Goal: Information Seeking & Learning: Find specific fact

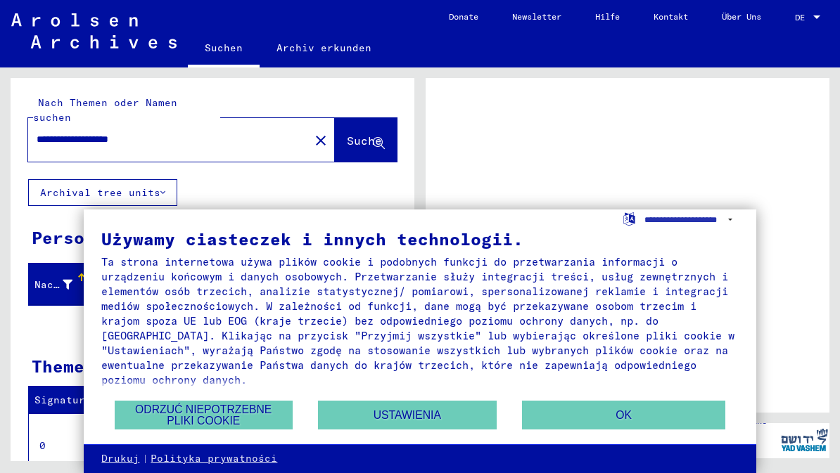
click at [633, 425] on button "OK" at bounding box center [624, 415] width 204 height 29
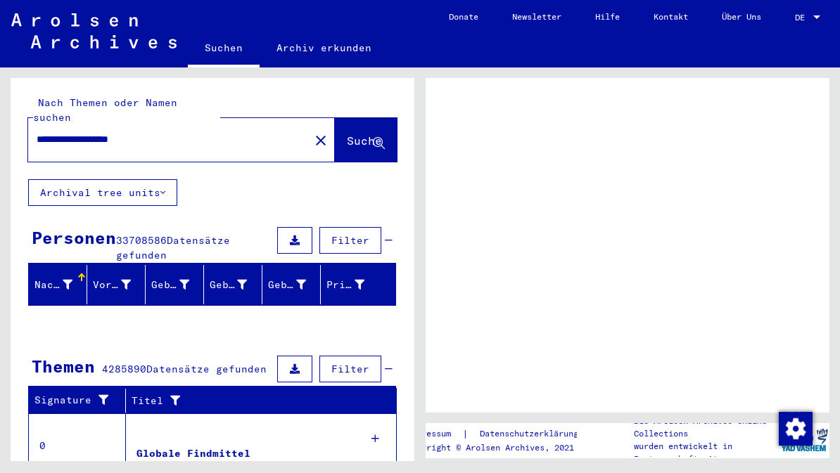
click at [350, 134] on span "Suche" at bounding box center [364, 141] width 35 height 14
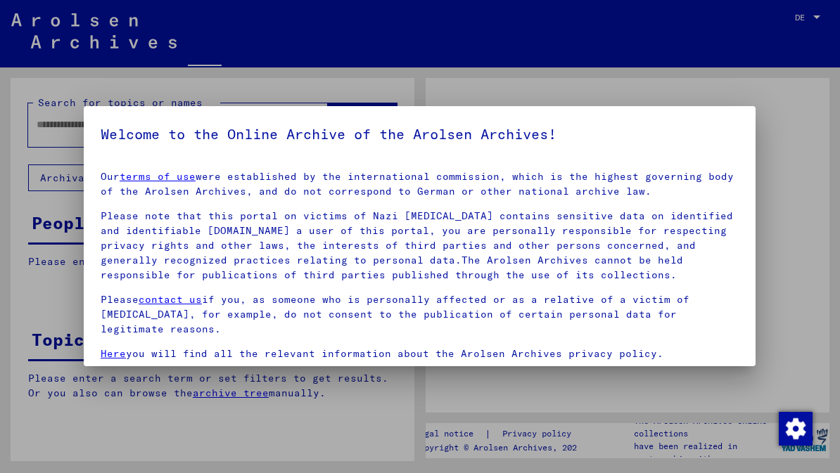
type input "**********"
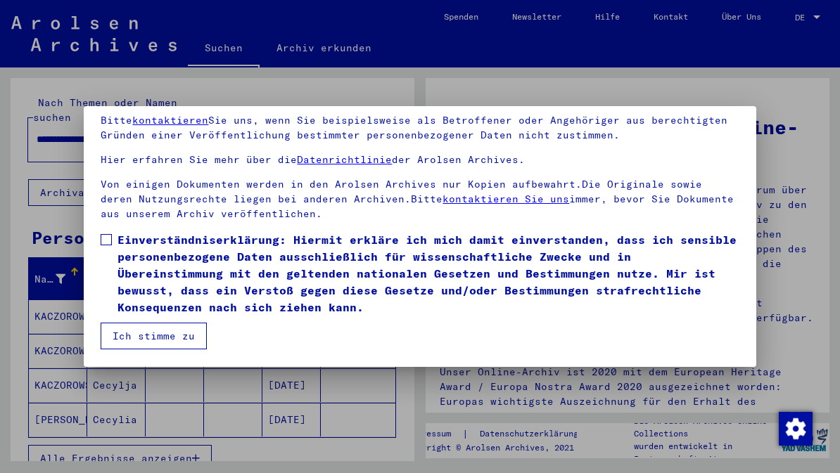
scroll to position [117, 0]
click at [174, 338] on button "Ich stimme zu" at bounding box center [154, 336] width 106 height 27
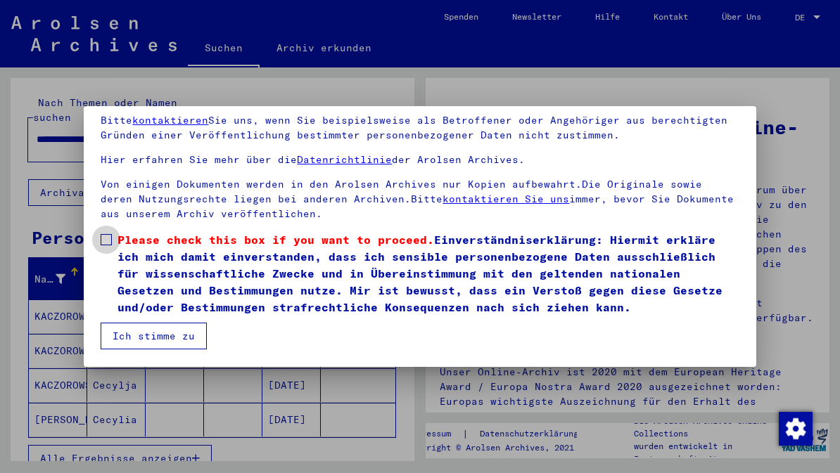
click at [102, 240] on span at bounding box center [106, 239] width 11 height 11
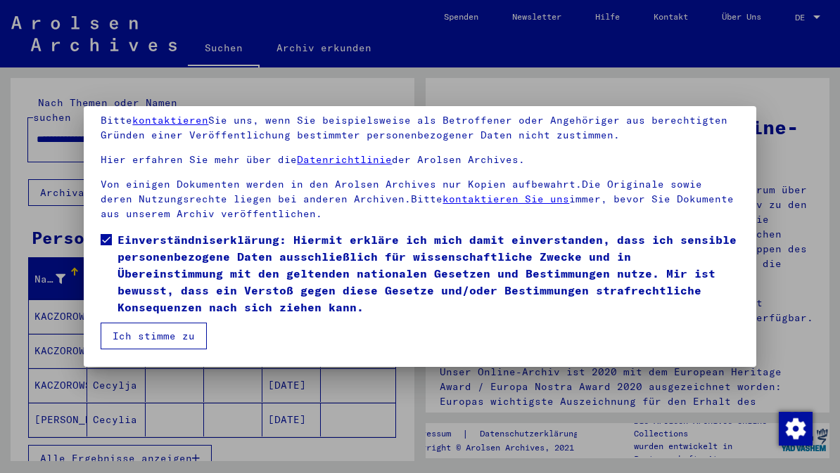
click at [165, 346] on button "Ich stimme zu" at bounding box center [154, 336] width 106 height 27
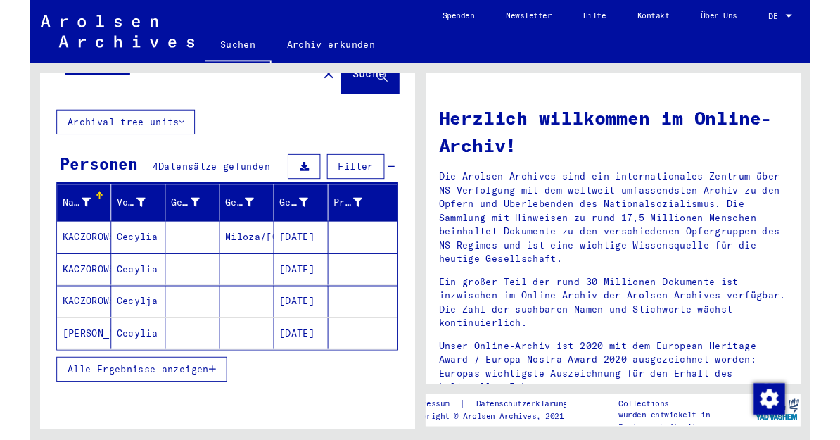
scroll to position [67, 0]
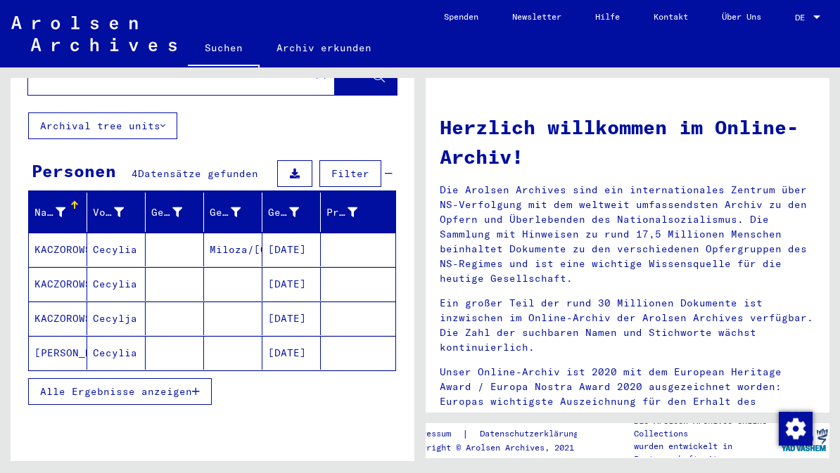
click at [201, 378] on button "Alle Ergebnisse anzeigen" at bounding box center [120, 391] width 184 height 27
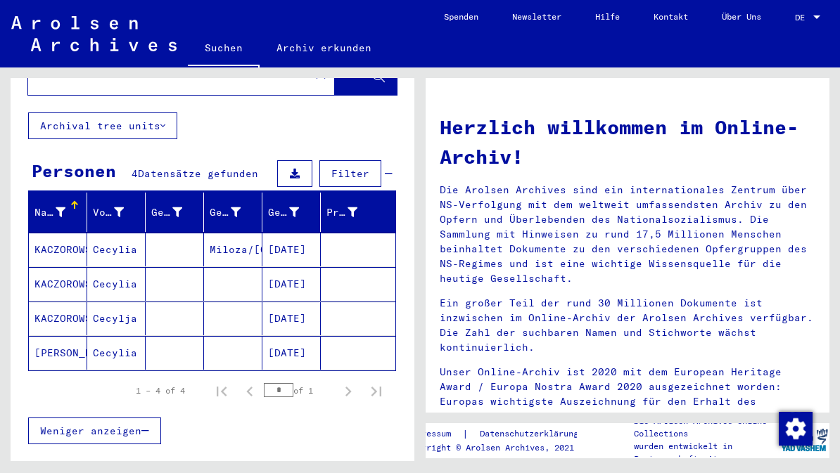
click at [312, 233] on mat-cell "[DATE]" at bounding box center [291, 250] width 58 height 34
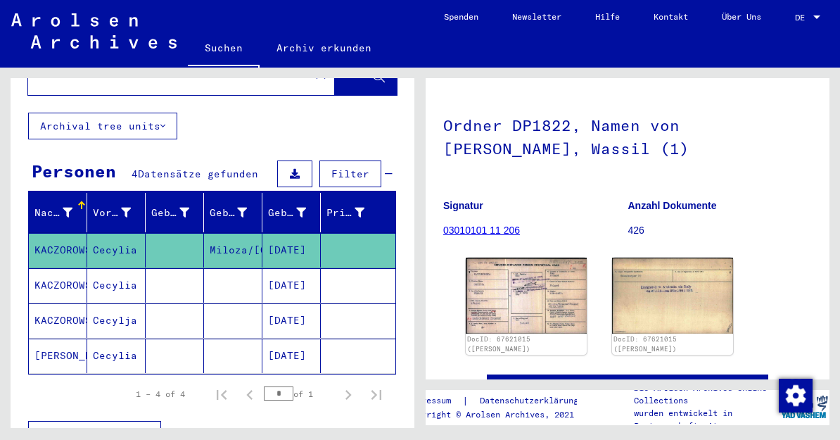
scroll to position [118, 0]
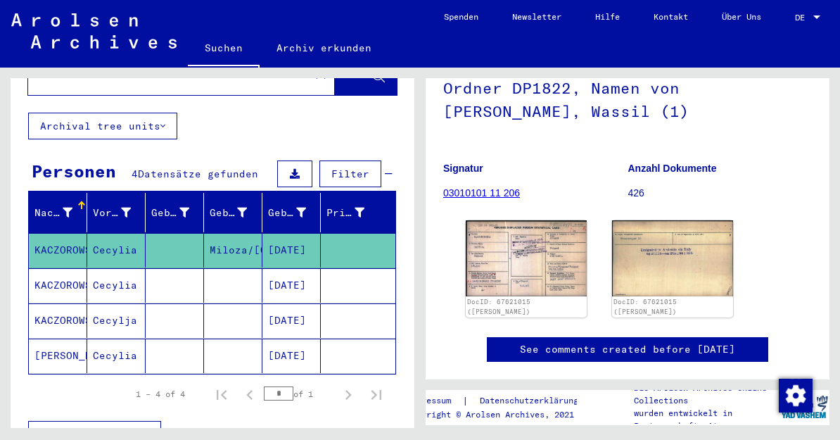
click at [540, 267] on img at bounding box center [526, 258] width 121 height 76
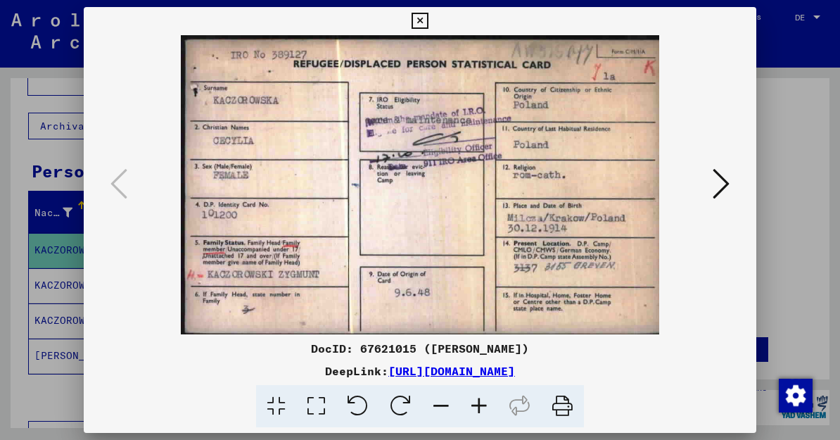
click at [428, 25] on icon at bounding box center [419, 21] width 16 height 17
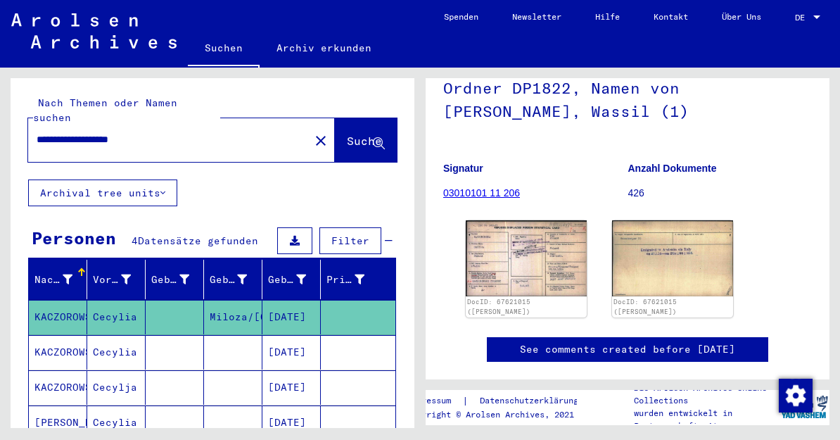
scroll to position [0, 0]
click at [348, 118] on button "Suche" at bounding box center [366, 140] width 62 height 44
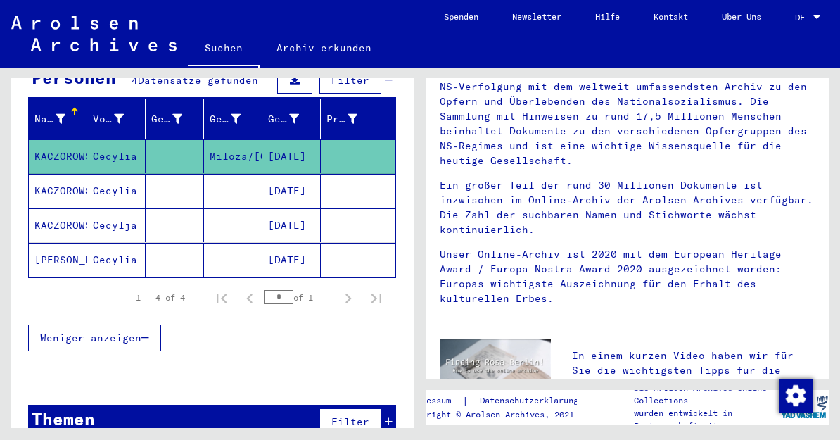
scroll to position [160, 0]
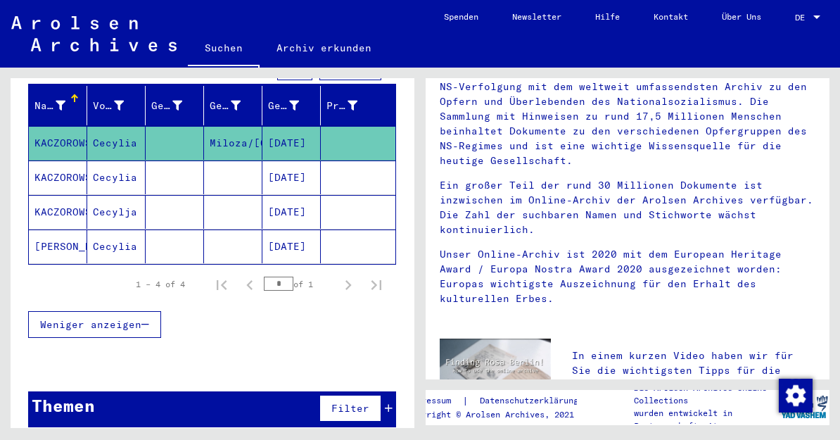
click at [119, 318] on span "Weniger anzeigen" at bounding box center [90, 324] width 101 height 13
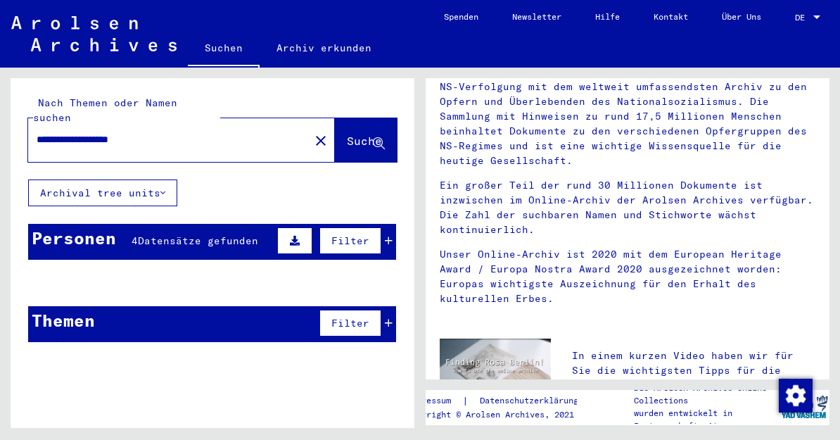
scroll to position [0, 0]
click at [376, 138] on icon at bounding box center [379, 144] width 12 height 12
click at [352, 134] on span "Suche" at bounding box center [364, 141] width 35 height 14
click at [356, 134] on span "Suche" at bounding box center [364, 141] width 35 height 14
click at [297, 237] on button at bounding box center [294, 240] width 35 height 27
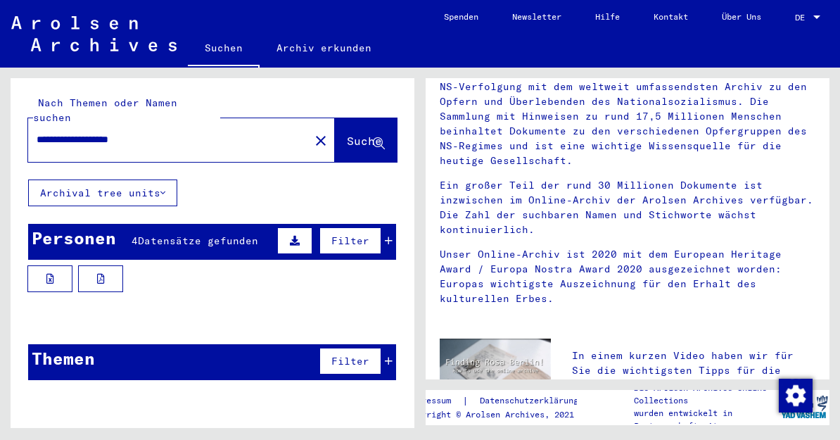
click at [357, 354] on span "Filter" at bounding box center [350, 360] width 38 height 13
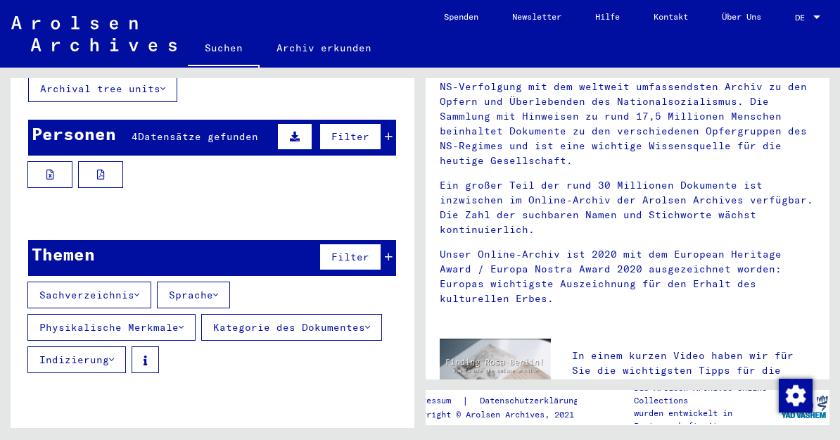
scroll to position [103, 0]
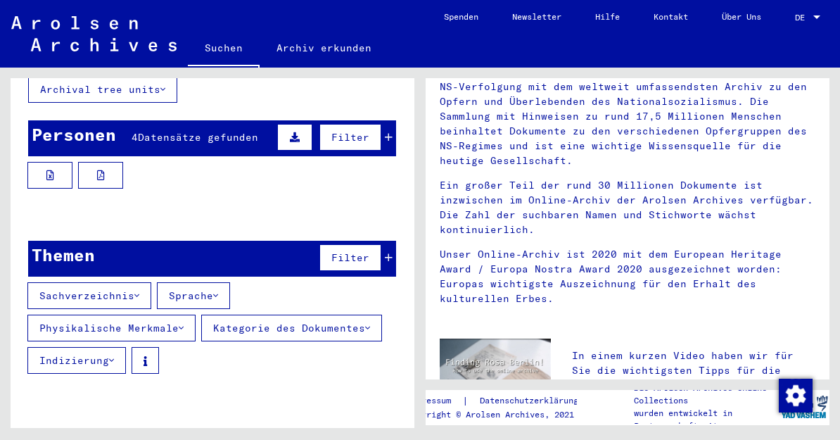
click at [210, 290] on button "Sprache" at bounding box center [193, 295] width 73 height 27
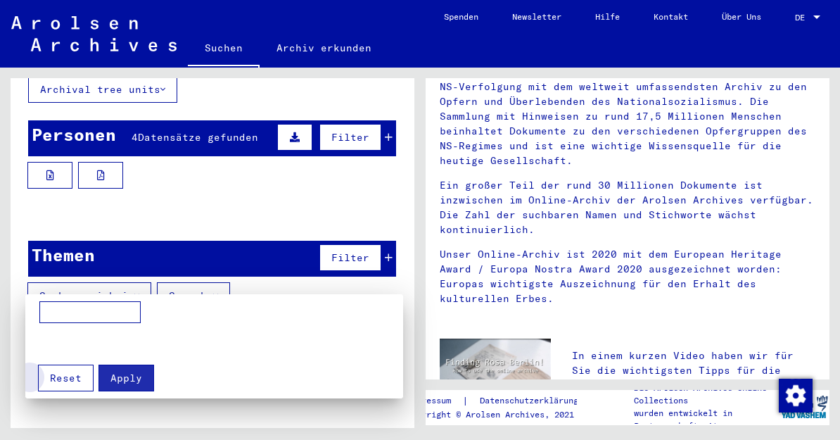
click at [72, 384] on span "Reset" at bounding box center [66, 377] width 32 height 13
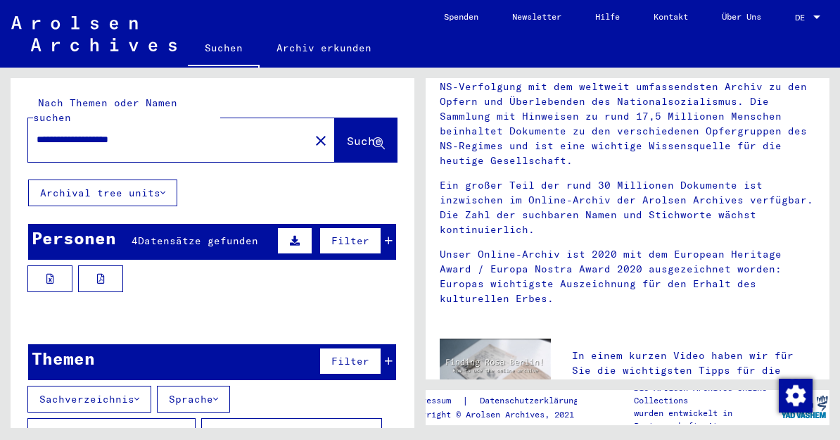
scroll to position [0, 0]
click at [352, 134] on span "Suche" at bounding box center [364, 141] width 35 height 14
